Goal: Task Accomplishment & Management: Use online tool/utility

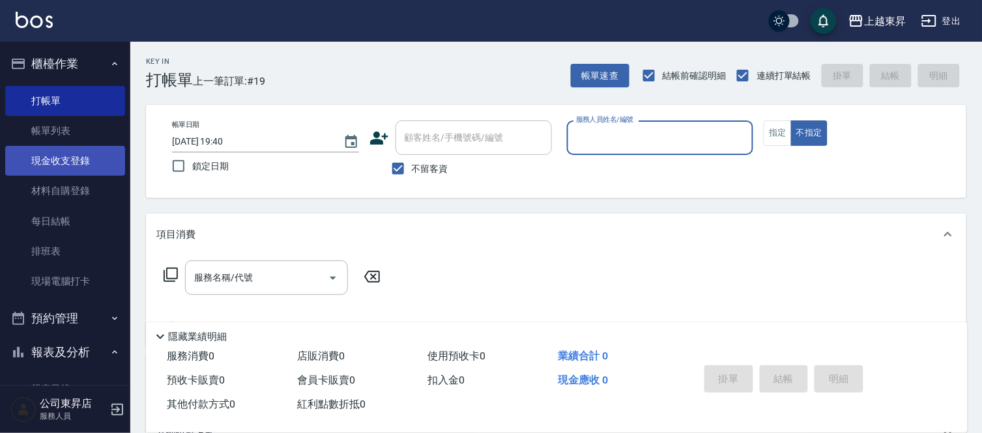
click at [63, 156] on link "現金收支登錄" at bounding box center [65, 161] width 120 height 30
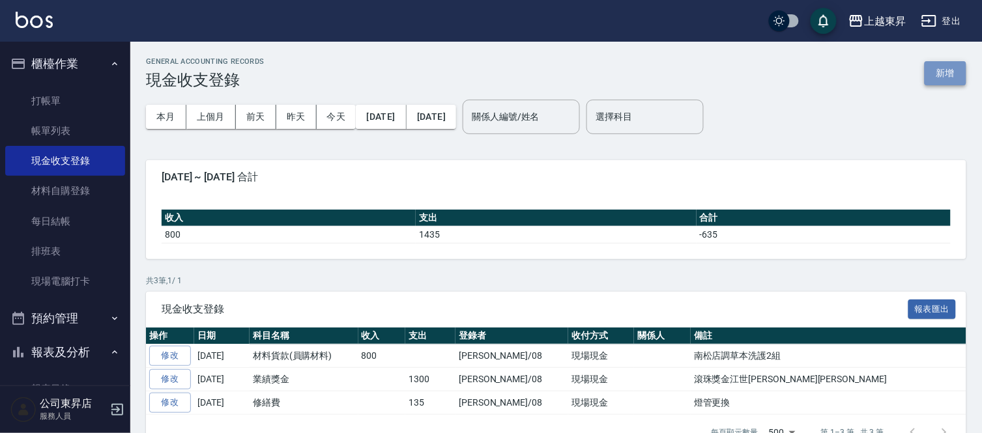
click at [944, 74] on button "新增" at bounding box center [946, 73] width 42 height 24
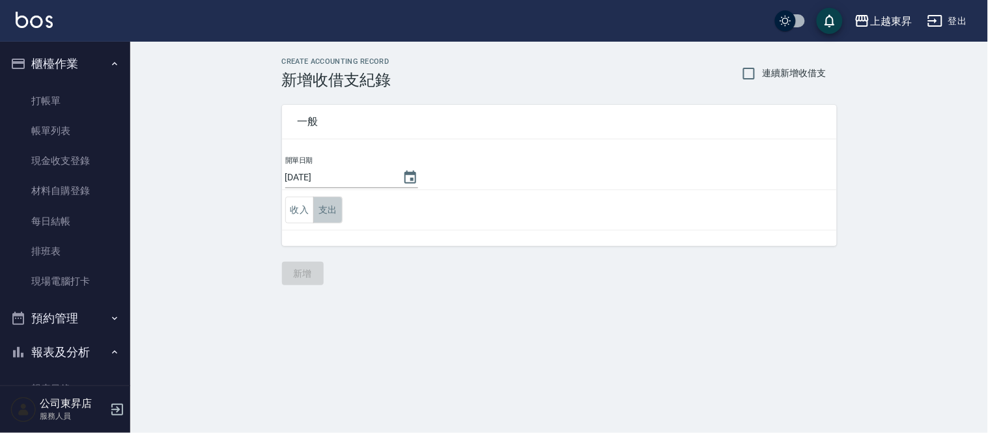
click at [321, 207] on button "支出" at bounding box center [327, 210] width 29 height 27
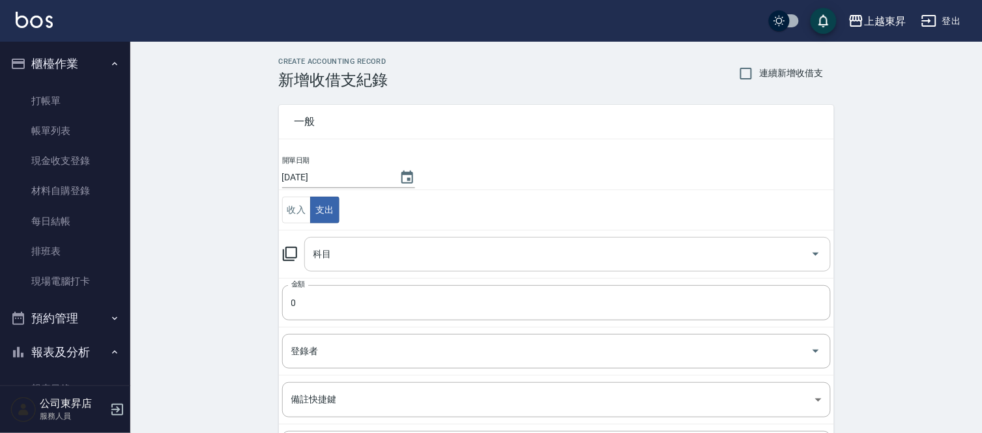
click at [324, 266] on div "科目" at bounding box center [567, 254] width 526 height 35
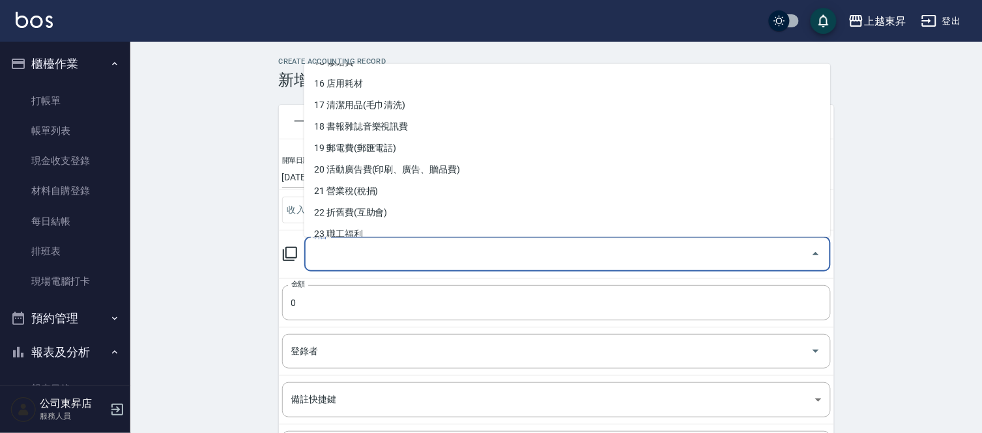
scroll to position [362, 0]
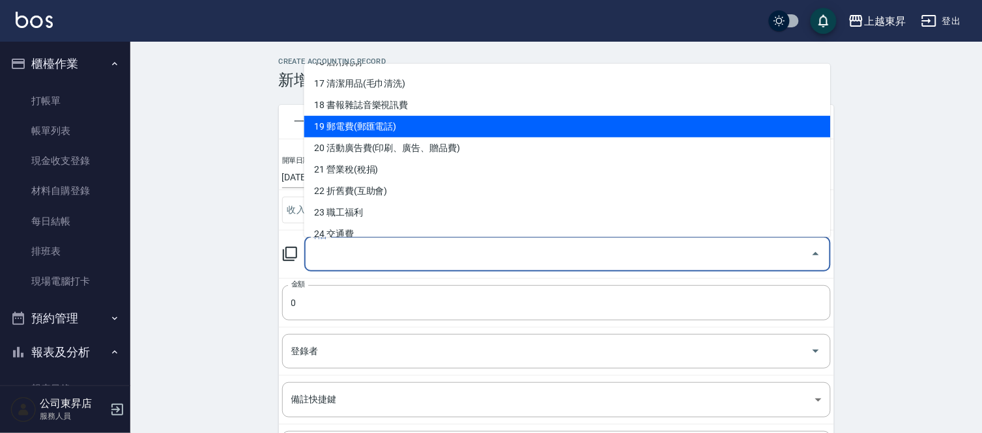
click at [346, 124] on li "19 郵電費(郵匯電話)" at bounding box center [567, 127] width 526 height 22
type input "19 郵電費(郵匯電話)"
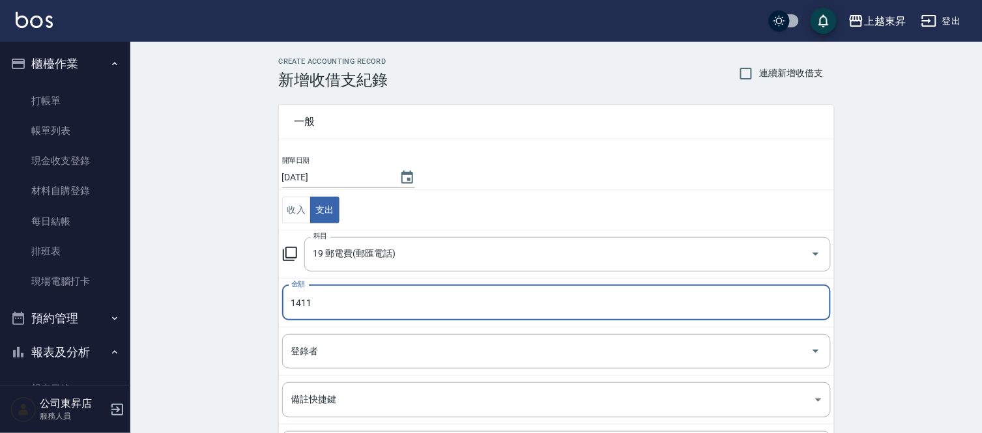
type input "1411"
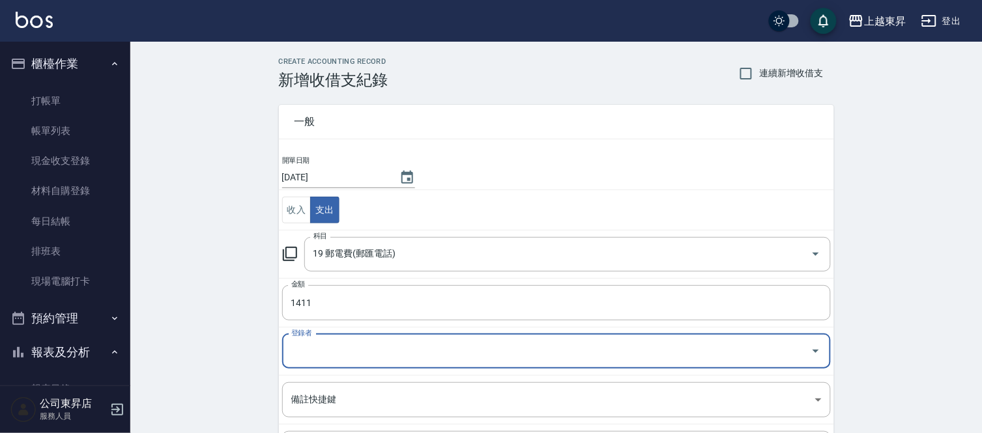
click at [323, 354] on input "登錄者" at bounding box center [546, 351] width 517 height 23
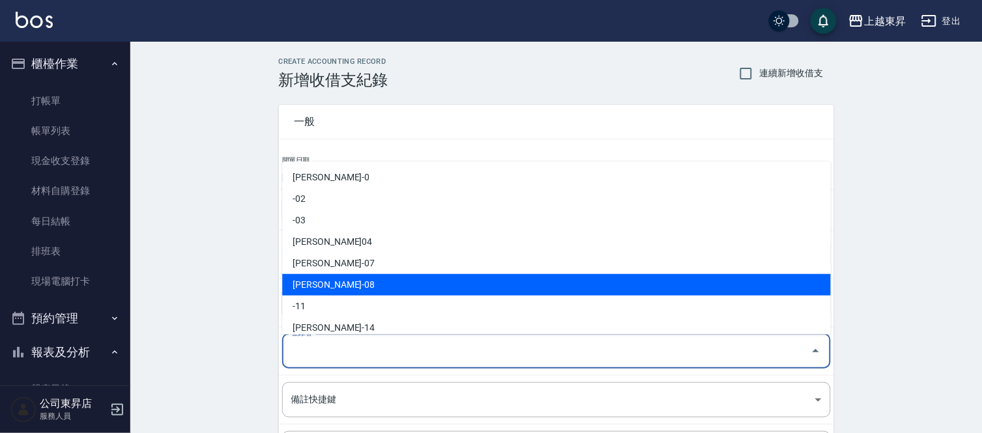
click at [326, 283] on li "[PERSON_NAME]-08" at bounding box center [556, 285] width 549 height 22
type input "[PERSON_NAME]-08"
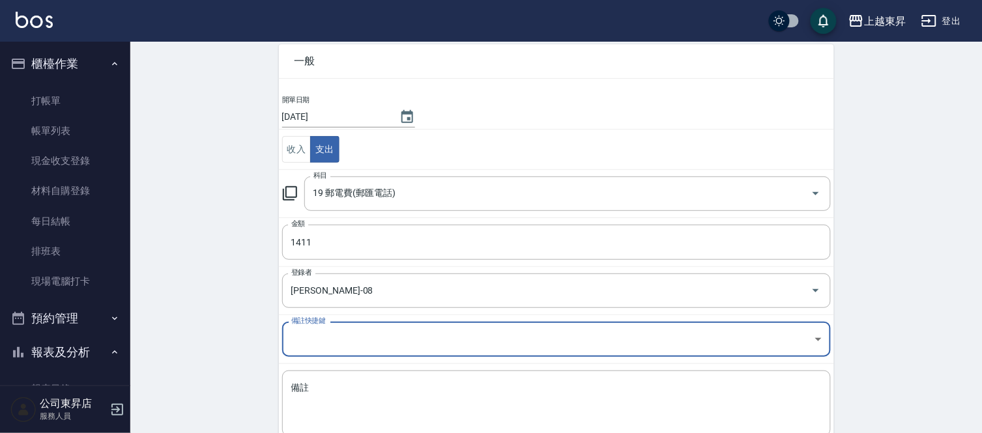
scroll to position [141, 0]
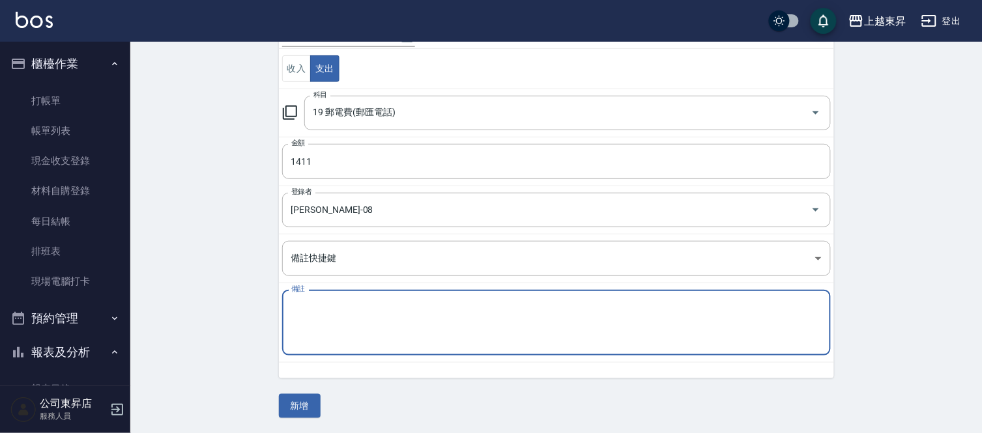
click at [303, 308] on textarea "備註" at bounding box center [556, 323] width 530 height 44
type textarea "電話費1線*488-2線*923-"
click at [296, 405] on button "新增" at bounding box center [300, 406] width 42 height 24
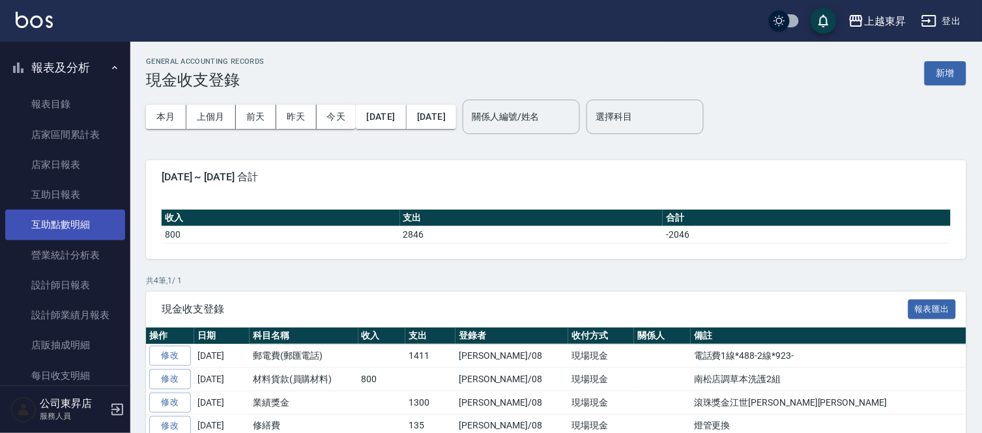
scroll to position [289, 0]
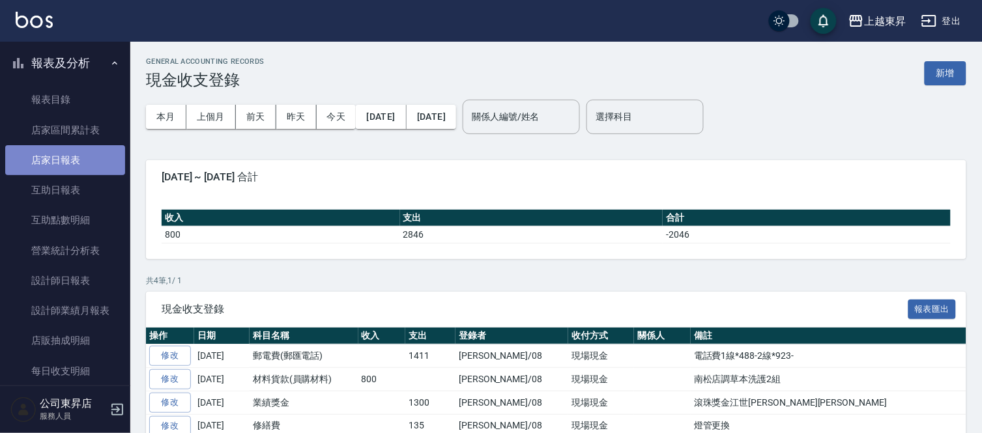
click at [94, 164] on link "店家日報表" at bounding box center [65, 160] width 120 height 30
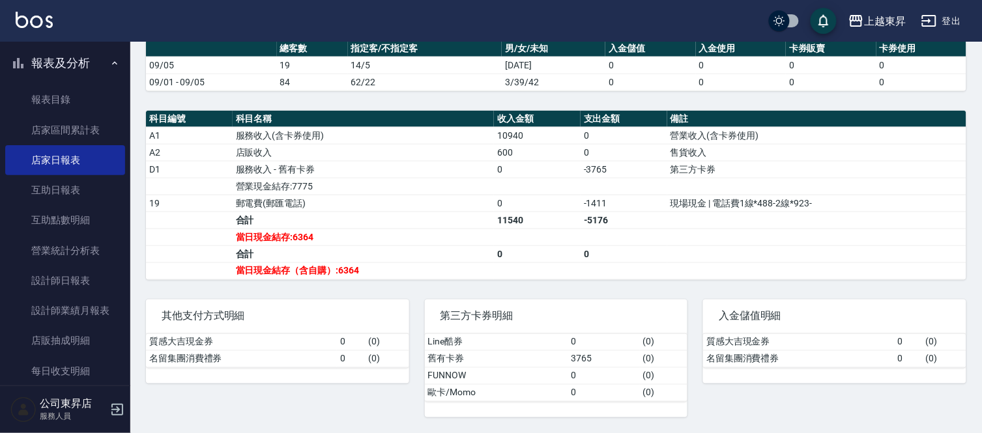
scroll to position [373, 0]
click at [43, 276] on link "設計師日報表" at bounding box center [65, 281] width 120 height 30
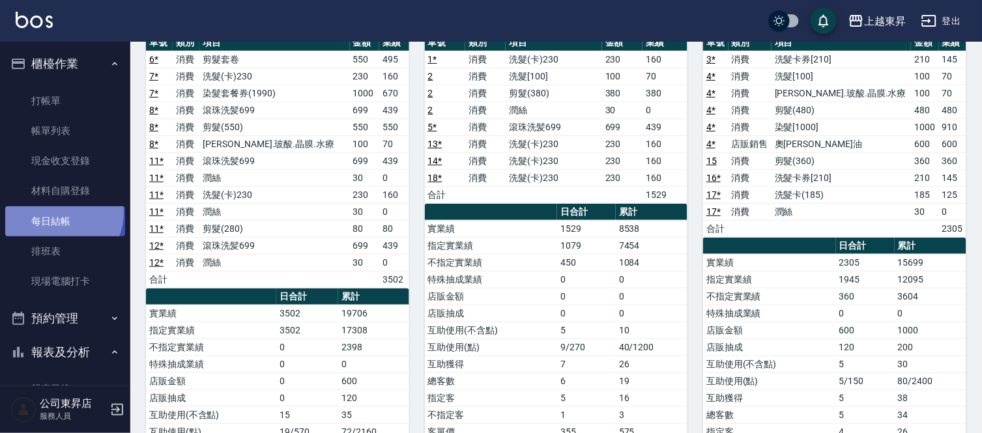
click at [55, 212] on link "每日結帳" at bounding box center [65, 222] width 120 height 30
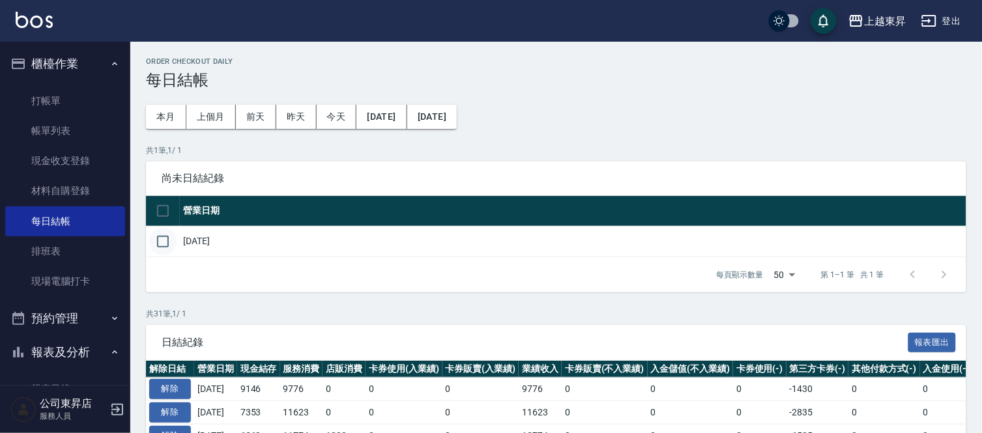
click at [171, 245] on input "checkbox" at bounding box center [162, 241] width 27 height 27
checkbox input "true"
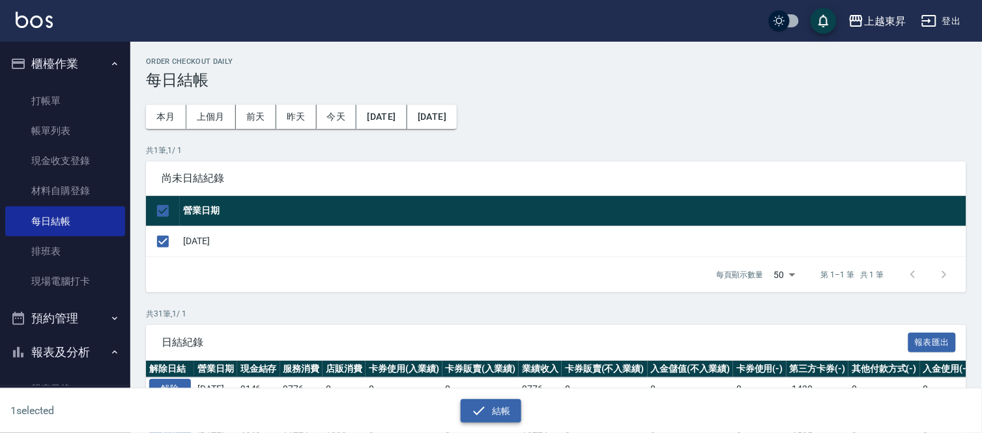
click at [493, 407] on button "結帳" at bounding box center [491, 411] width 61 height 24
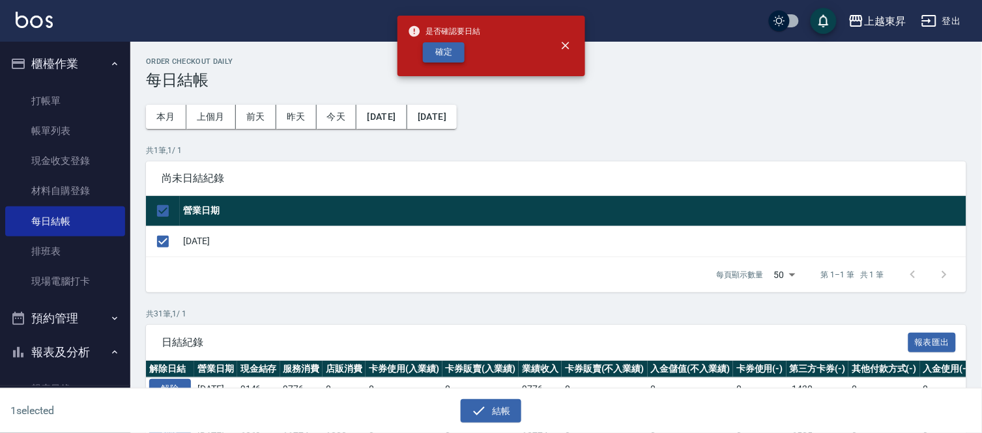
click at [442, 50] on button "確定" at bounding box center [444, 52] width 42 height 20
checkbox input "false"
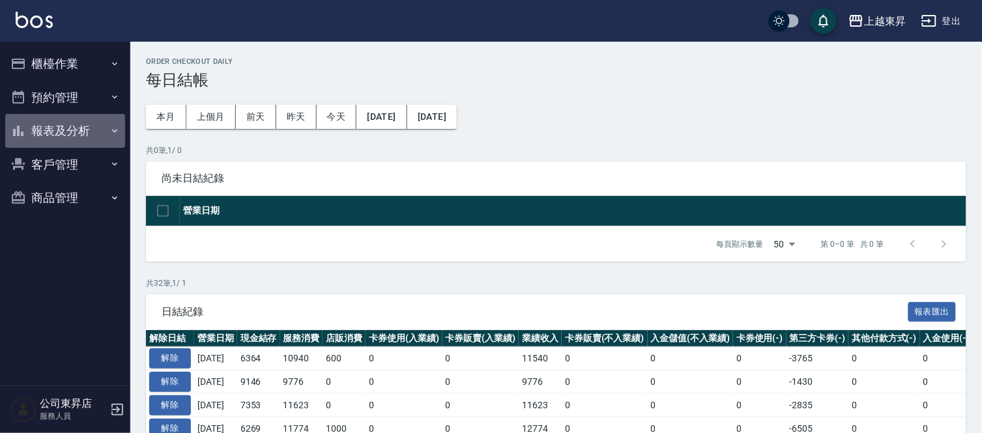
click at [46, 129] on button "報表及分析" at bounding box center [65, 131] width 120 height 34
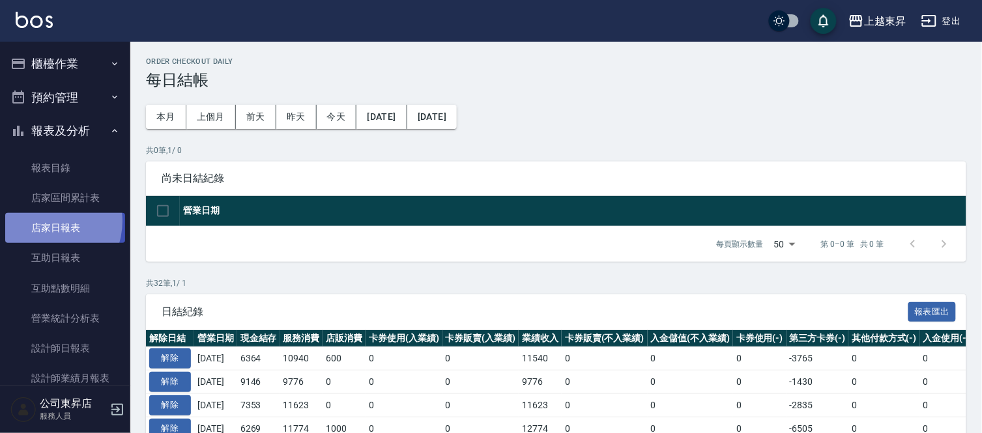
click at [46, 222] on link "店家日報表" at bounding box center [65, 228] width 120 height 30
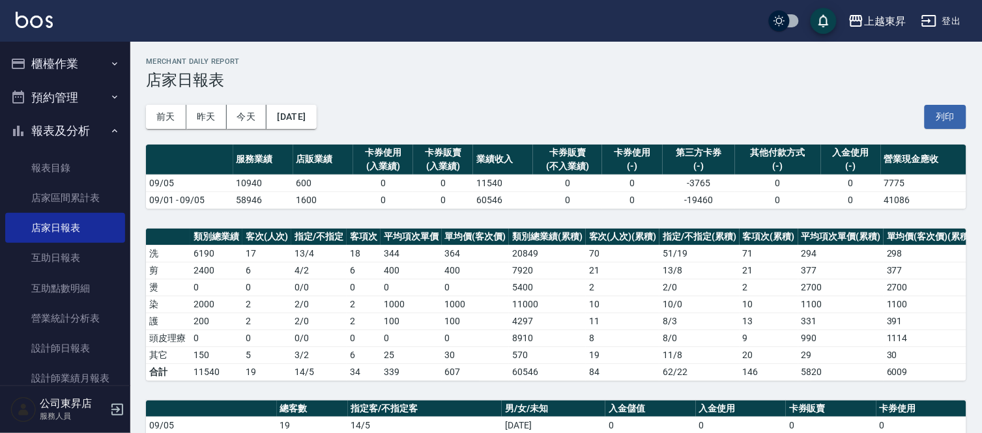
drag, startPoint x: 945, startPoint y: 123, endPoint x: 764, endPoint y: 375, distance: 311.4
click at [945, 123] on button "列印" at bounding box center [946, 117] width 42 height 24
click at [37, 268] on link "互助日報表" at bounding box center [65, 258] width 120 height 30
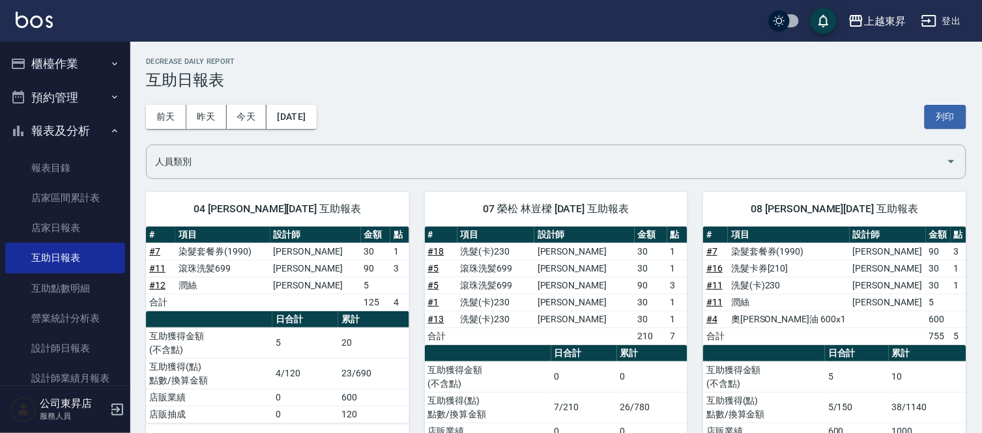
drag, startPoint x: 947, startPoint y: 113, endPoint x: 766, endPoint y: 387, distance: 328.7
click at [947, 113] on button "列印" at bounding box center [946, 117] width 42 height 24
click at [50, 349] on link "設計師日報表" at bounding box center [65, 349] width 120 height 30
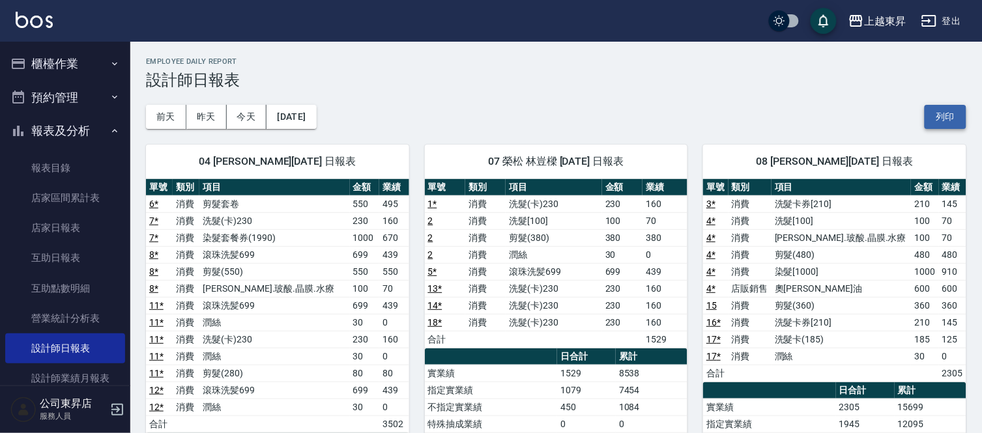
click at [951, 119] on button "列印" at bounding box center [946, 117] width 42 height 24
